Goal: Use online tool/utility: Utilize a website feature to perform a specific function

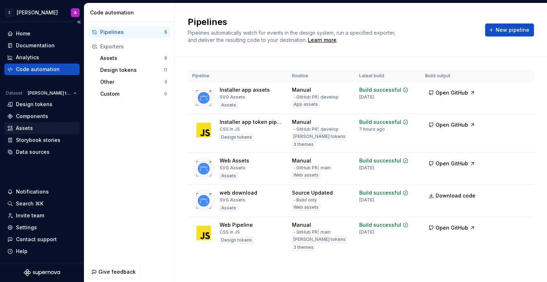
click at [41, 126] on div "Assets" at bounding box center [41, 128] width 69 height 7
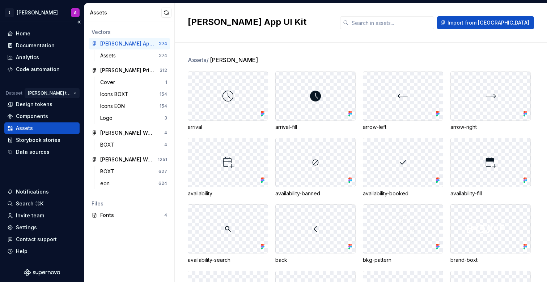
click at [67, 91] on html "Z [PERSON_NAME] A Home Documentation Analytics Code automation Dataset [PERSON_…" at bounding box center [273, 141] width 547 height 282
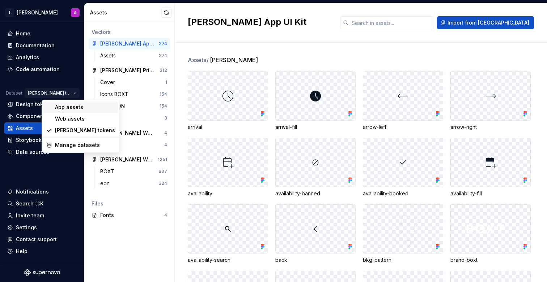
click at [64, 109] on div "App assets" at bounding box center [85, 107] width 60 height 7
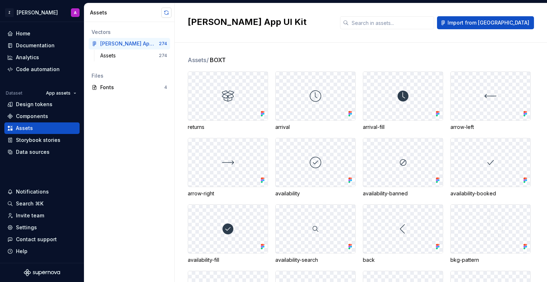
click at [164, 11] on button "button" at bounding box center [166, 13] width 10 height 10
click at [166, 10] on button "button" at bounding box center [166, 13] width 10 height 10
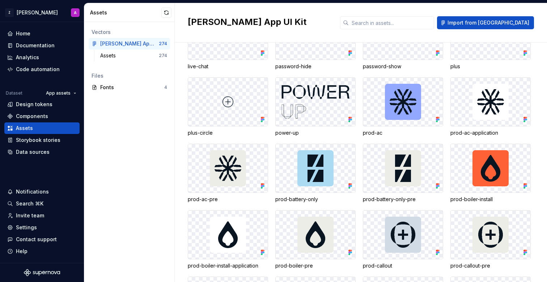
scroll to position [3437, 0]
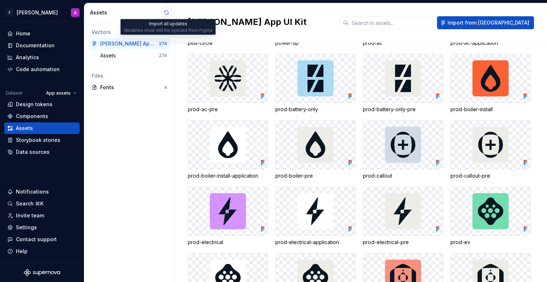
click at [169, 10] on button "button" at bounding box center [166, 13] width 10 height 10
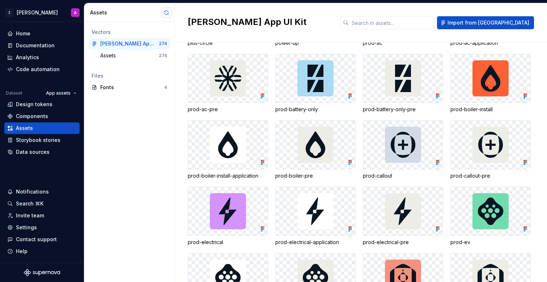
click at [167, 13] on button "button" at bounding box center [166, 13] width 10 height 10
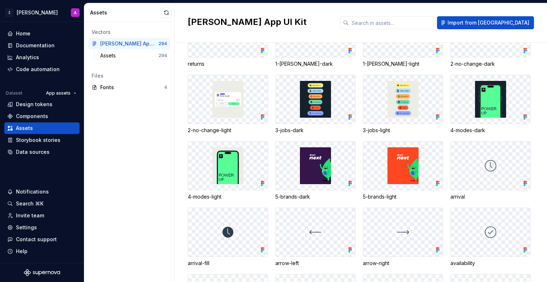
scroll to position [0, 0]
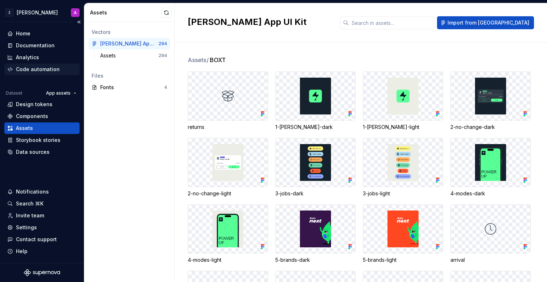
click at [50, 72] on div "Code automation" at bounding box center [38, 69] width 44 height 7
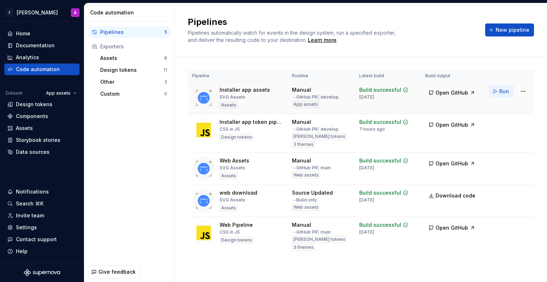
click at [500, 93] on span "Run" at bounding box center [504, 91] width 10 height 7
